Goal: Task Accomplishment & Management: Use online tool/utility

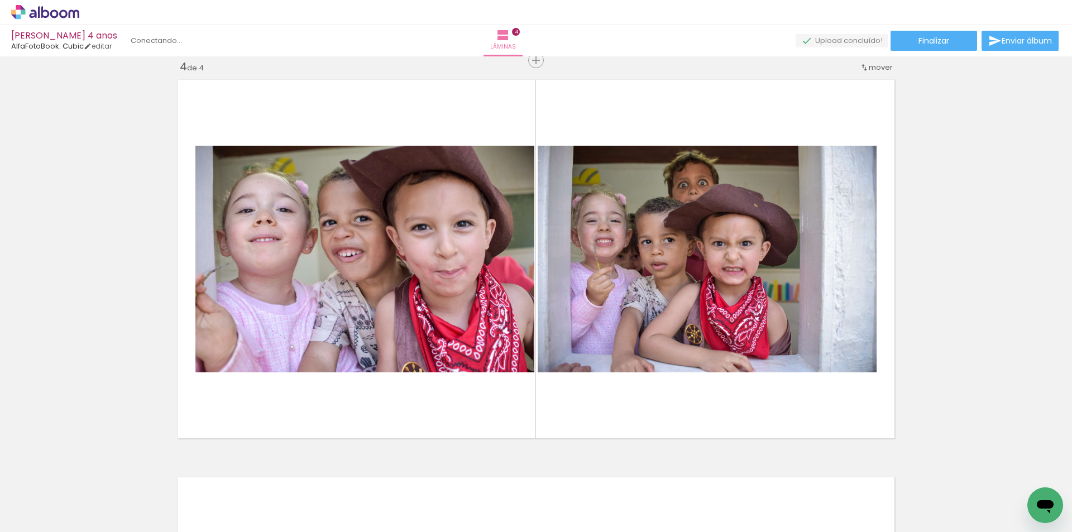
scroll to position [0, 10086]
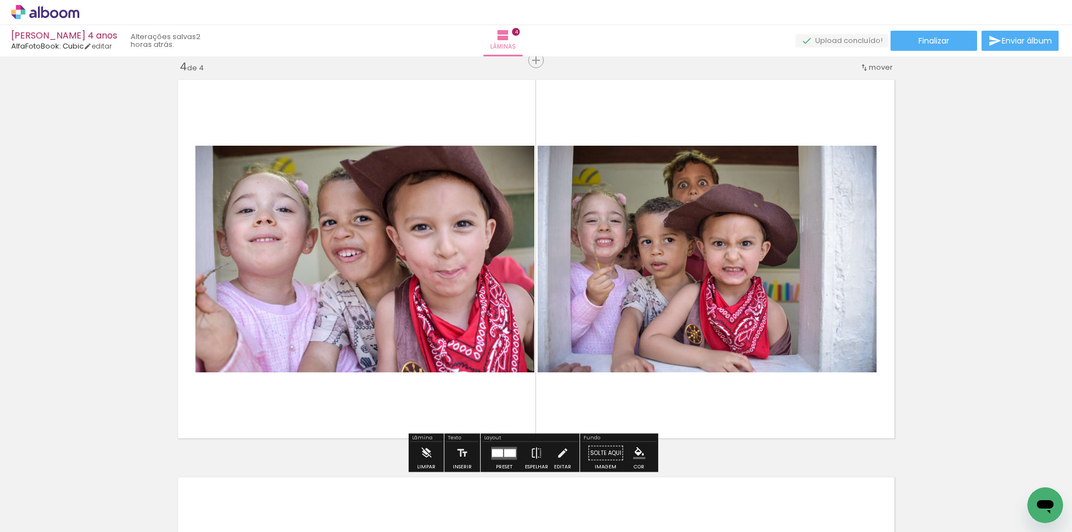
scroll to position [0, 10086]
